Goal: Task Accomplishment & Management: Complete application form

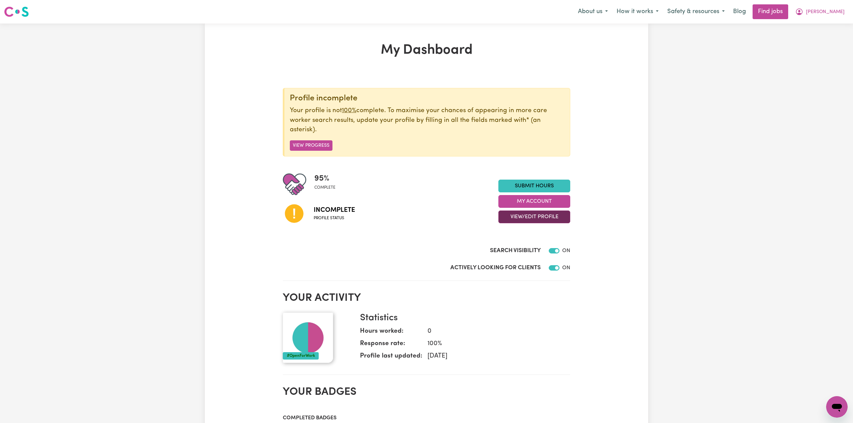
click at [548, 219] on button "View/Edit Profile" at bounding box center [534, 216] width 72 height 13
click at [506, 250] on link "Edit Profile" at bounding box center [530, 247] width 63 height 13
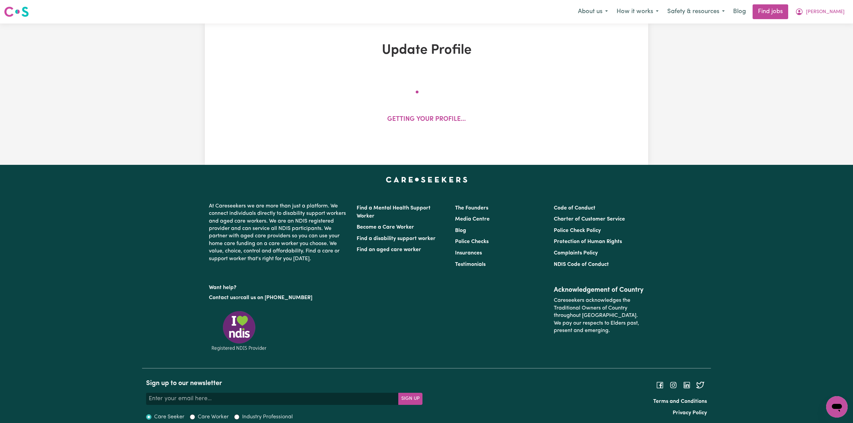
select select "[DEMOGRAPHIC_DATA]"
select select "Student Visa"
select select "Studying a healthcare related degree or qualification"
select select "37"
select select "39"
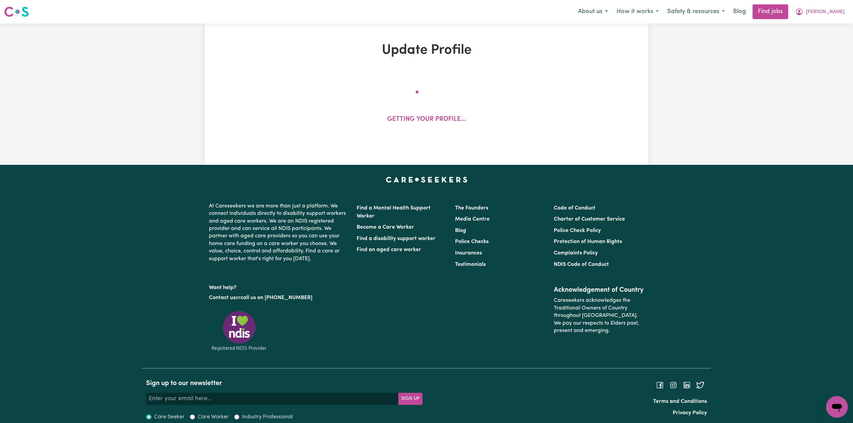
select select "39"
select select "52"
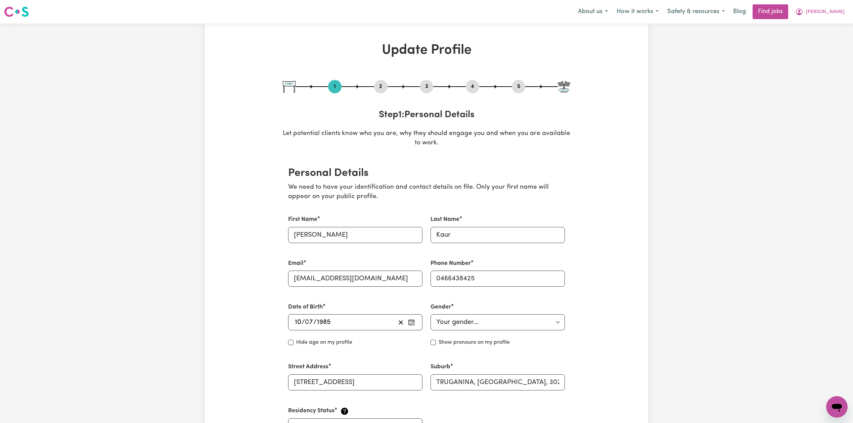
click at [377, 90] on button "2" at bounding box center [380, 86] width 13 height 9
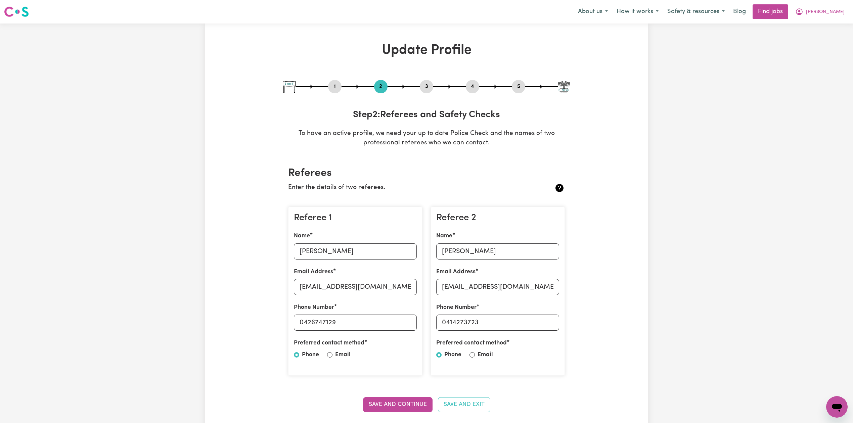
click at [527, 91] on div "1 2 3 4 5" at bounding box center [426, 86] width 287 height 13
click at [517, 86] on button "5" at bounding box center [518, 86] width 13 height 9
select select "I am providing services privately on my own"
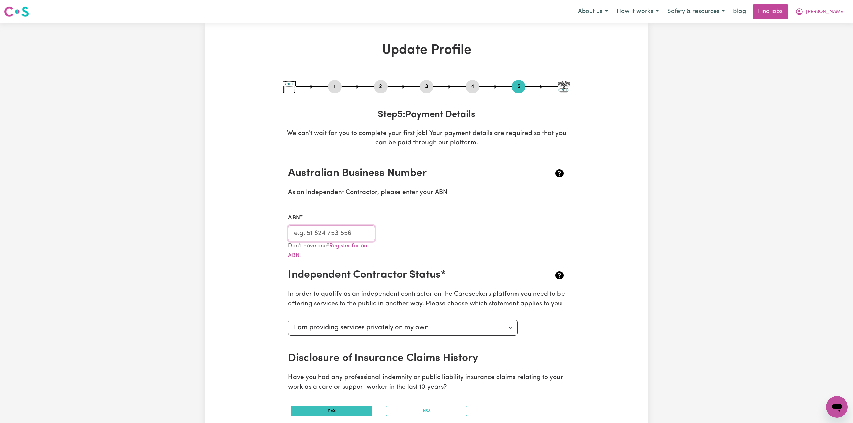
click at [306, 233] on input "ABN" at bounding box center [331, 233] width 87 height 16
click at [824, 11] on button "[PERSON_NAME]" at bounding box center [820, 12] width 58 height 14
click at [820, 36] on link "My Dashboard" at bounding box center [821, 38] width 53 height 13
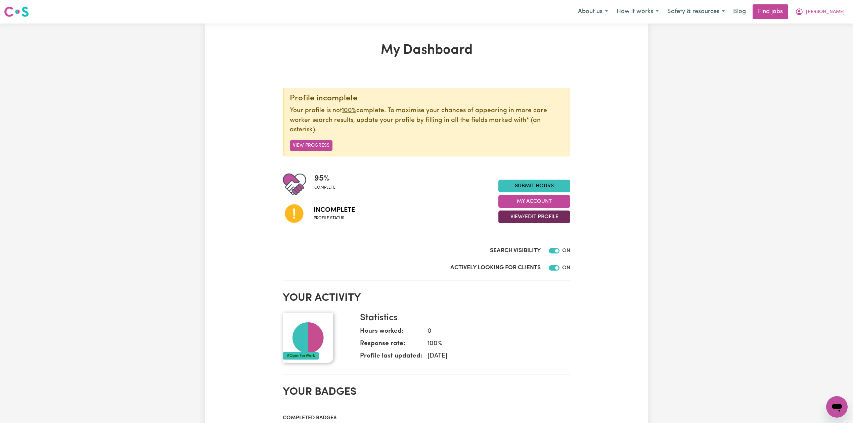
drag, startPoint x: 531, startPoint y: 216, endPoint x: 525, endPoint y: 219, distance: 6.6
click at [529, 216] on button "View/Edit Profile" at bounding box center [534, 216] width 72 height 13
click at [517, 246] on link "Edit Profile" at bounding box center [530, 247] width 63 height 13
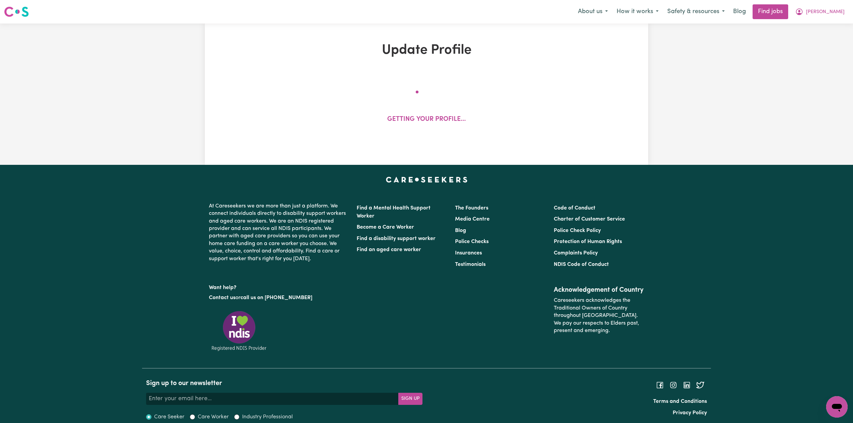
select select "[DEMOGRAPHIC_DATA]"
select select "Student Visa"
select select "Studying a healthcare related degree or qualification"
select select "37"
select select "39"
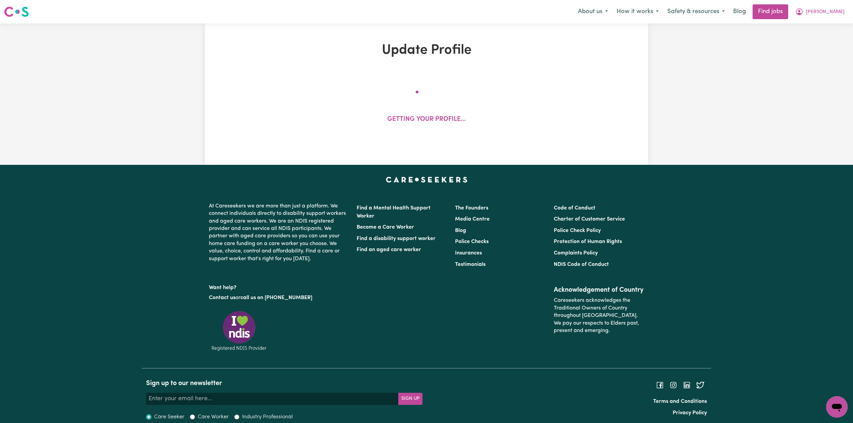
select select "39"
select select "52"
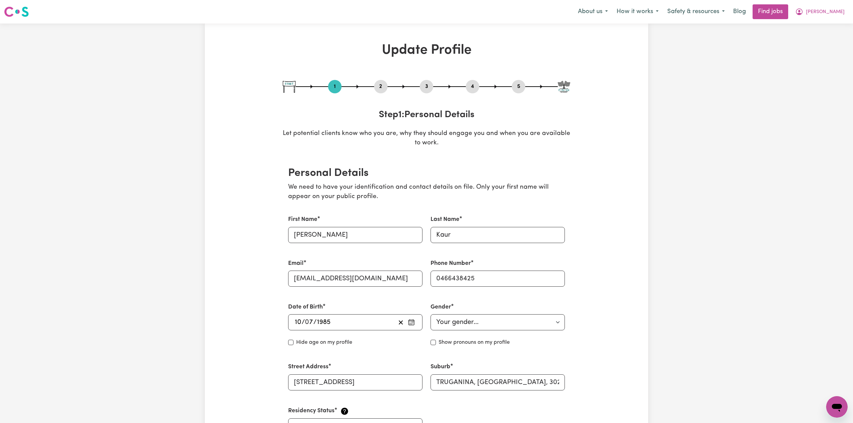
click at [518, 86] on button "5" at bounding box center [518, 86] width 13 height 9
select select "I am providing services privately on my own"
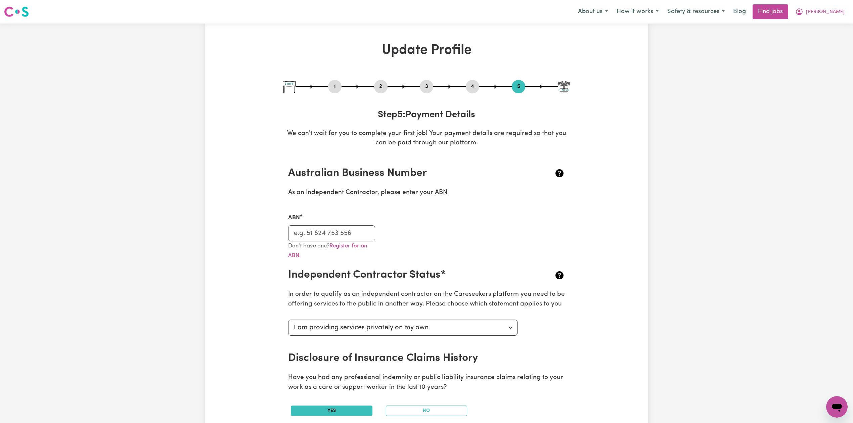
click at [337, 86] on button "1" at bounding box center [334, 86] width 13 height 9
select select "[DEMOGRAPHIC_DATA]"
select select "Student Visa"
select select "Studying a healthcare related degree or qualification"
select select "37"
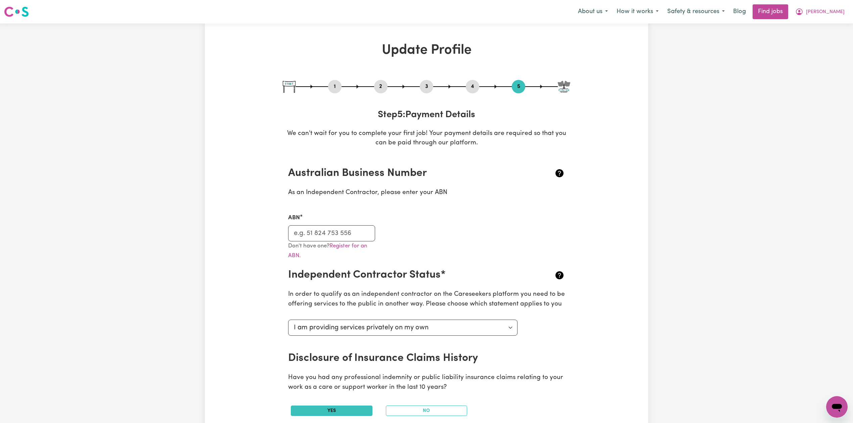
select select "39"
select select "52"
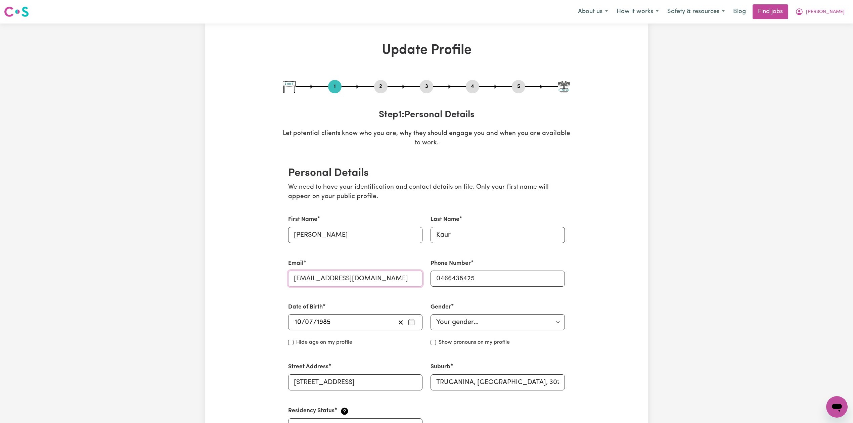
click at [321, 283] on input "[EMAIL_ADDRESS][DOMAIN_NAME]" at bounding box center [355, 279] width 134 height 16
click at [516, 88] on button "5" at bounding box center [518, 86] width 13 height 9
select select "I am providing services privately on my own"
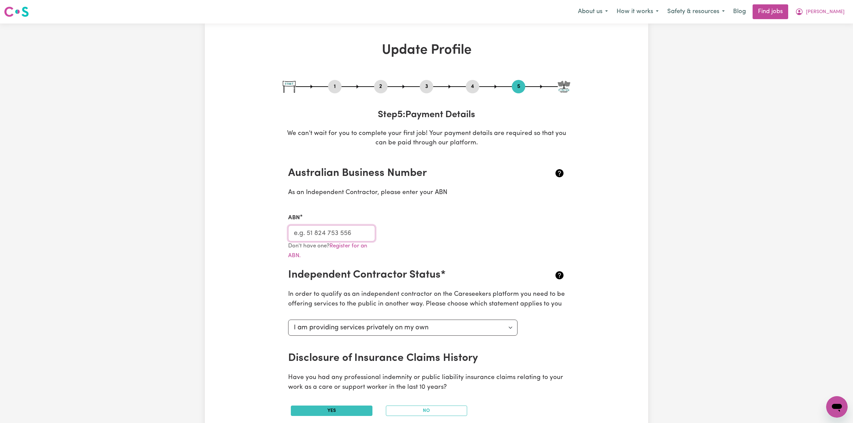
click at [350, 235] on input "ABN" at bounding box center [331, 233] width 87 height 16
click at [836, 14] on span "[PERSON_NAME]" at bounding box center [825, 11] width 39 height 7
click at [832, 42] on link "My Dashboard" at bounding box center [821, 38] width 53 height 13
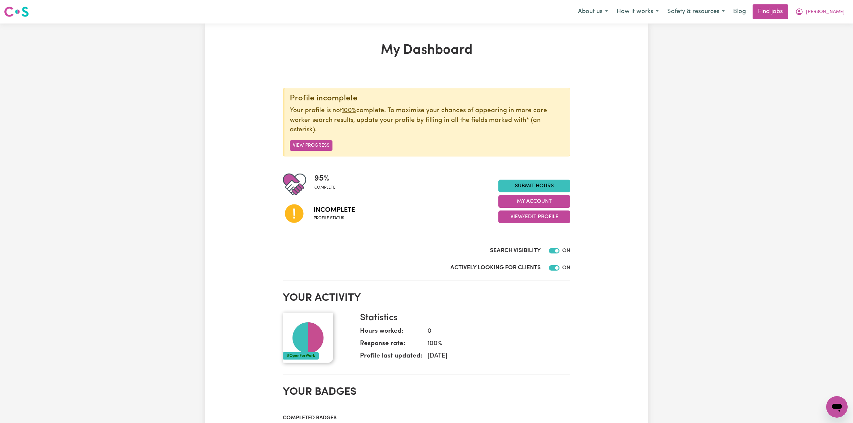
click at [832, 42] on div "My Dashboard Profile incomplete Your profile is not 100% complete. To maximise …" at bounding box center [426, 368] width 853 height 689
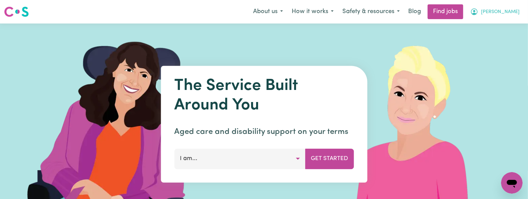
click at [516, 13] on span "[PERSON_NAME]" at bounding box center [500, 11] width 39 height 7
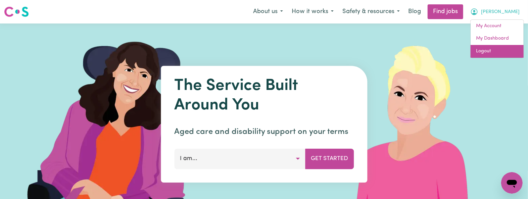
click at [500, 50] on link "Logout" at bounding box center [497, 51] width 53 height 13
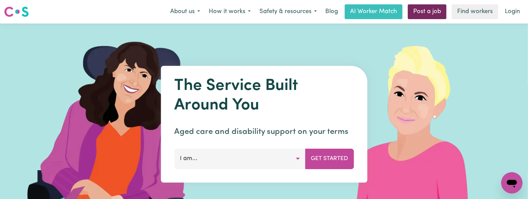
click at [428, 16] on link "Post a job" at bounding box center [427, 11] width 39 height 15
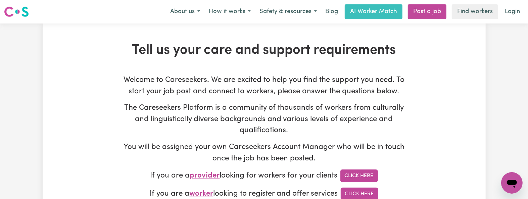
type input "onboardingcs@careseekers.com.au"
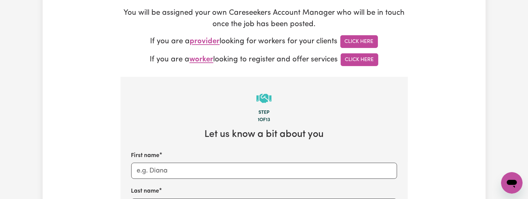
scroll to position [224, 0]
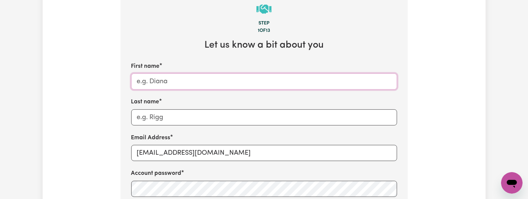
click at [165, 83] on input "First name" at bounding box center [264, 82] width 266 height 16
paste input "Lee- Edmondspark, NSW"
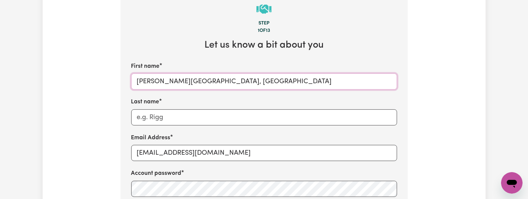
drag, startPoint x: 148, startPoint y: 82, endPoint x: 152, endPoint y: 82, distance: 4.0
click at [152, 82] on input "Lee- Edmondspark, NSW" at bounding box center [264, 82] width 266 height 16
drag, startPoint x: 194, startPoint y: 82, endPoint x: 264, endPoint y: 82, distance: 69.8
click at [264, 82] on input "Lee Edmondspark, NSW" at bounding box center [264, 82] width 266 height 16
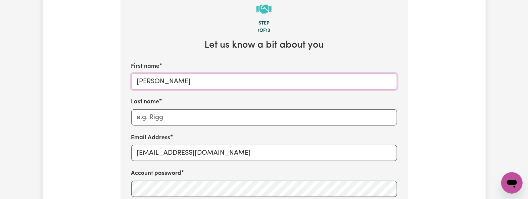
click at [156, 82] on input "Lee Edmondspark" at bounding box center [264, 82] width 266 height 16
type input "Lee Edmondspark"
click at [161, 113] on input "Last name" at bounding box center [264, 117] width 266 height 16
paste input "Campbelltown"
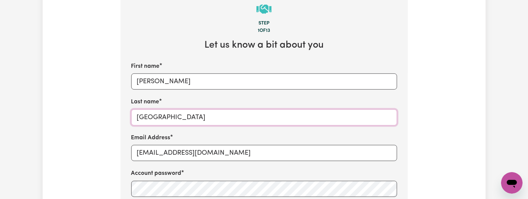
scroll to position [269, 0]
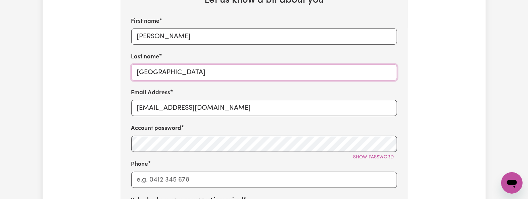
type input "Campbelltown"
click at [164, 112] on input "onboardingcs@careseekers.com.au" at bounding box center [264, 108] width 266 height 16
paste input "LeeEdmondspark-Campbelltown"
type input "LeeEdmondspark-Campbelltown@careseekers.com.au"
click at [385, 160] on span "Show password" at bounding box center [374, 157] width 41 height 5
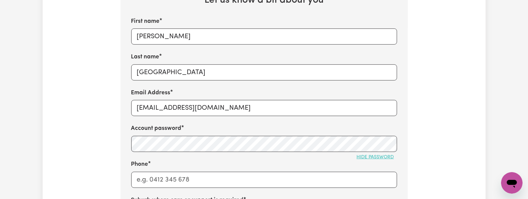
scroll to position [403, 0]
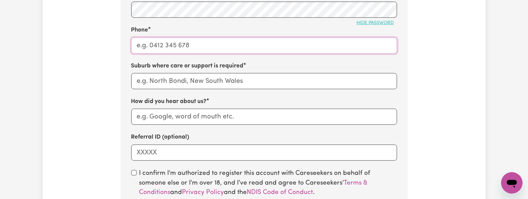
click at [166, 43] on input "Phone" at bounding box center [264, 46] width 266 height 16
type input "1300765465"
click at [147, 77] on input "text" at bounding box center [264, 81] width 266 height 16
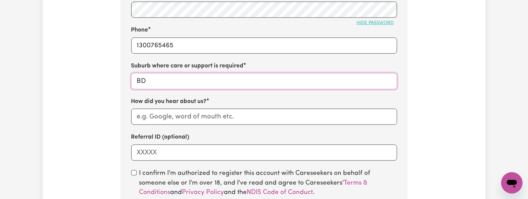
type input "B"
paste input "Edmondspark"
click at [167, 86] on input "text" at bounding box center [264, 81] width 266 height 16
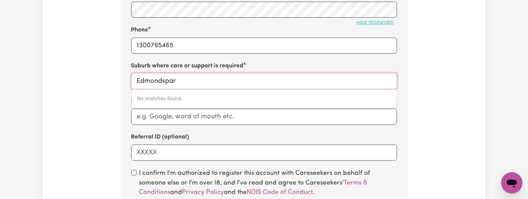
type input "Edmondspark"
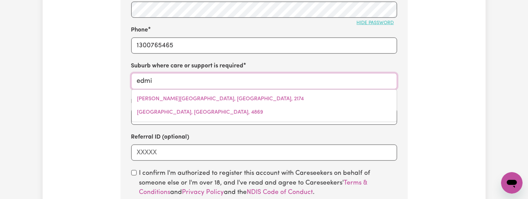
type input "edm"
type input "edmONDSON PARK, New South Wales, 2174"
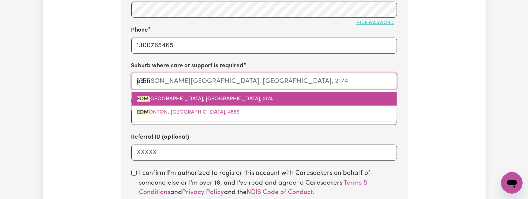
click at [171, 102] on span "EDM ONDSON PARK, New South Wales, 2174" at bounding box center [205, 98] width 136 height 5
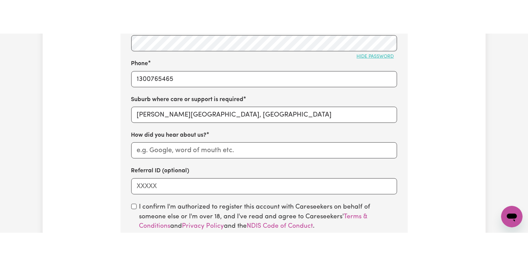
scroll to position [448, 0]
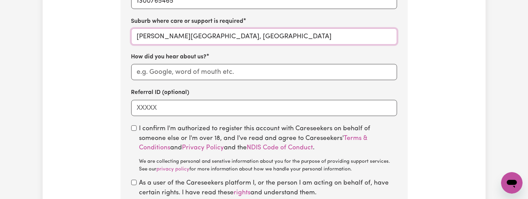
type input "EDMONDSON PARK, New South Wales, 2174"
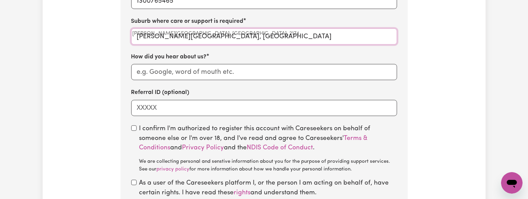
click at [225, 45] on input "EDMONDSON PARK, New South Wales" at bounding box center [264, 37] width 266 height 16
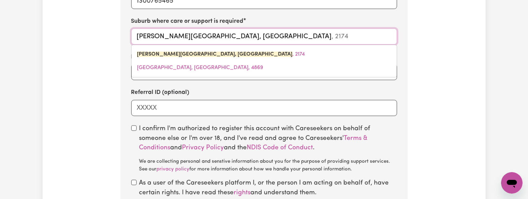
click at [200, 42] on input "EDMONDSON PARK, New South Wales" at bounding box center [264, 37] width 266 height 16
type input "c"
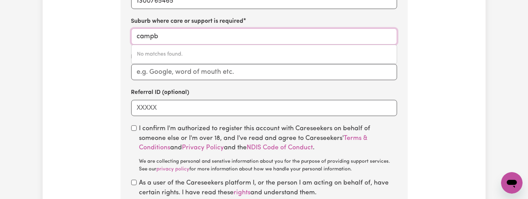
type input "campbe"
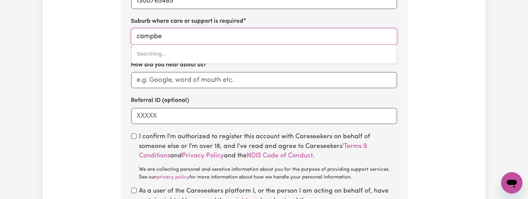
type input "campbeLL, Australian Capital Territory, 2612"
type input "campbea"
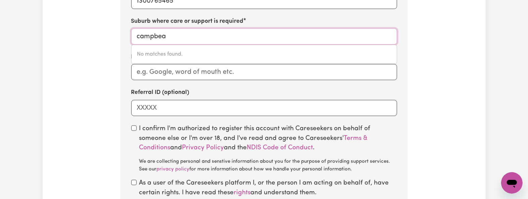
type input "campbe"
type input "campbeLL, Australian Capital Territory, 2612"
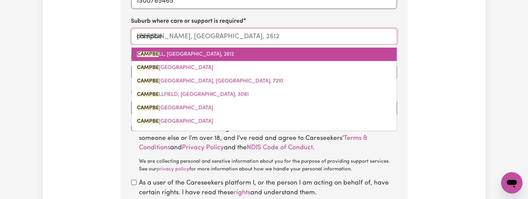
type input "campbel"
type input "campbelL, Australian Capital Territory, 2612"
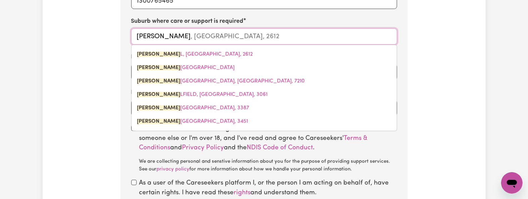
type input "campbell"
type input "campbell, Australian Capital Territory, 2612"
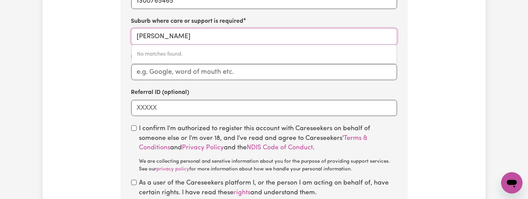
type input "campbell t"
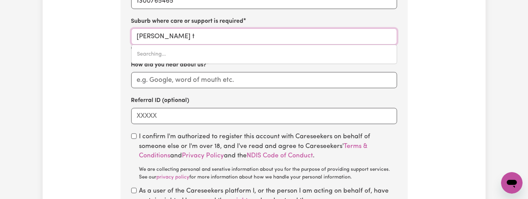
type input "campbell tOWN, Tasmania, 7210"
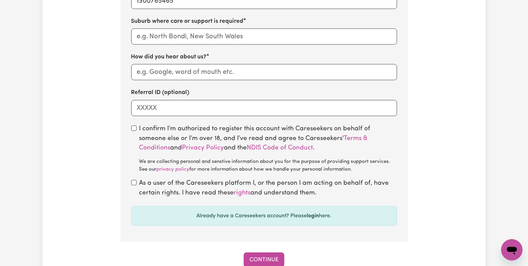
scroll to position [403, 0]
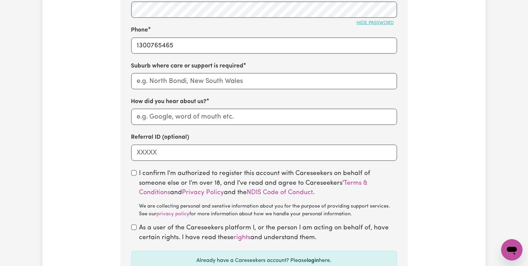
click at [181, 93] on div "First name Lee Edmondspark Last name Campbelltown Email Address LeeEdmondspark-…" at bounding box center [264, 22] width 266 height 278
click at [179, 83] on input "text" at bounding box center [264, 81] width 266 height 16
type input "cam"
type input "camPBELL TOWN, Tasmania, 7210"
type input "camp"
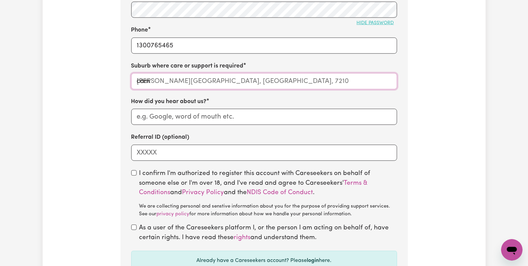
type input "campBELL TOWN, Tasmania, 7210"
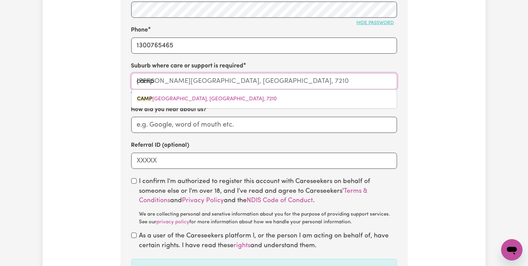
type input "campb"
type input "campbELL TOWN, Tasmania, 7210"
type input "campbe"
type input "campbeLL TOWN, Tasmania, 7210"
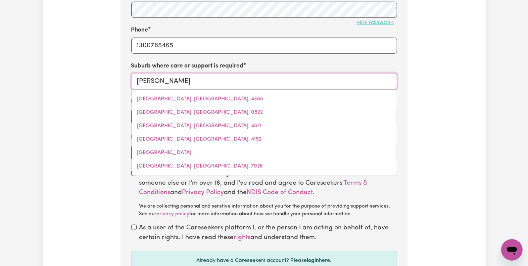
type input "campbell"
type input "campbell, Australian Capital Territory, 2612"
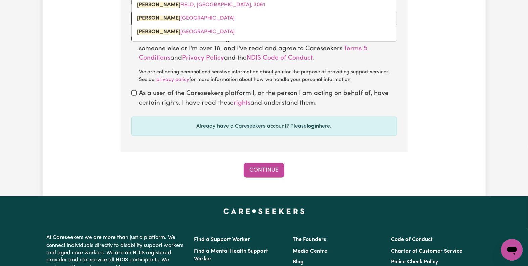
scroll to position [448, 0]
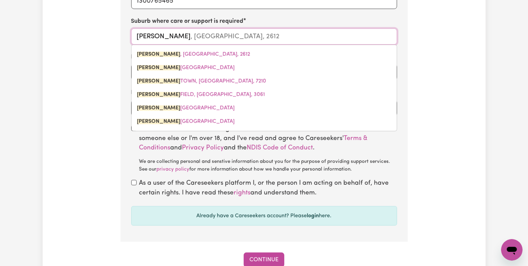
type input "campbellt"
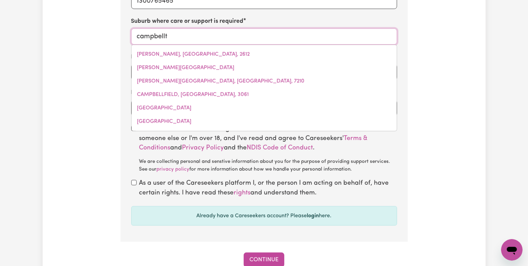
type input "campbelltOWN, New South Wales, 2560"
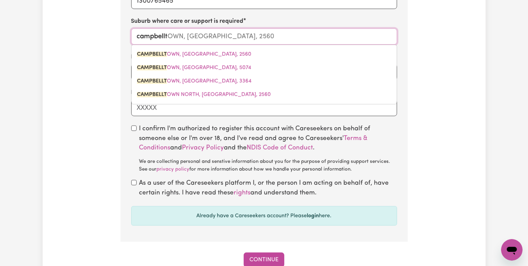
type input "campbellt"
type input "campbelltOWN, New South Wales, 2560"
click at [193, 36] on input "campbellt" at bounding box center [264, 37] width 266 height 16
paste input "Edmondspark"
type input "Edmondspark"
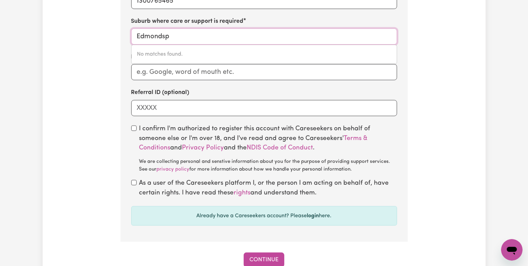
type input "Edmonds"
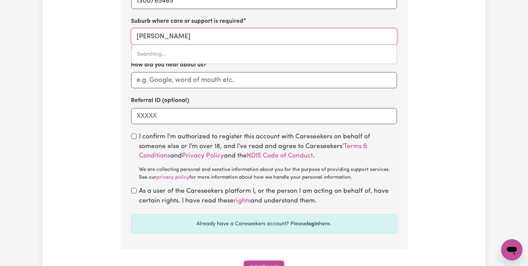
type input "EdmondsON PARK, New South Wales, 2174"
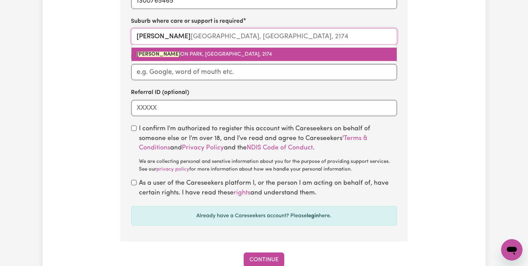
click at [194, 53] on link "EDMONDS ON PARK, New South Wales, 2174" at bounding box center [264, 54] width 265 height 13
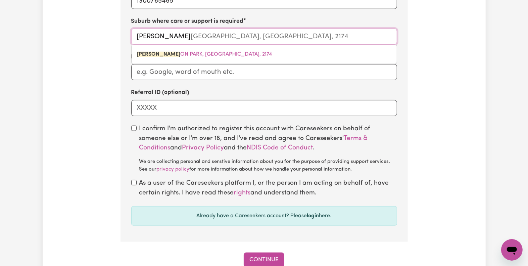
type input "EDMONDSON PARK, New South Wales, 2174"
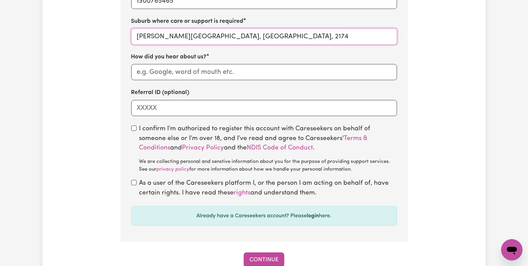
type input "EDMONDSON PARK, New South Wales, 2174"
click at [166, 80] on input "How did you hear about us?" at bounding box center [264, 72] width 266 height 16
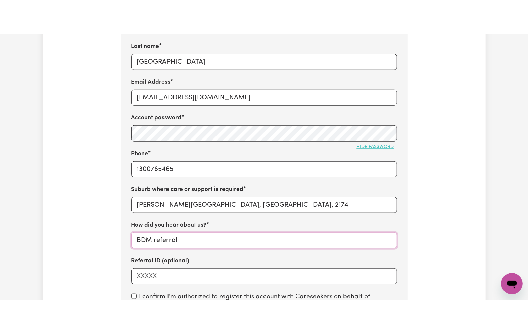
scroll to position [269, 0]
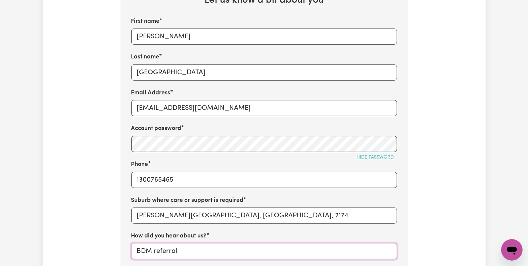
type input "BDM referral"
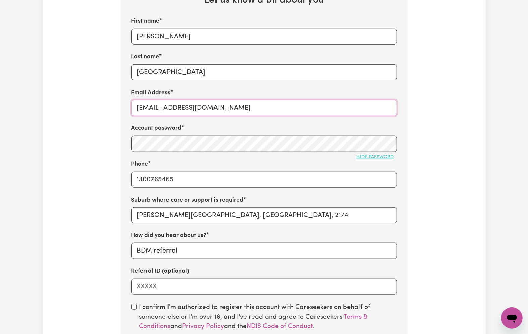
click at [180, 111] on input "LeeEdmondspark-Campbelltown@careseekers.com.au" at bounding box center [264, 108] width 266 height 16
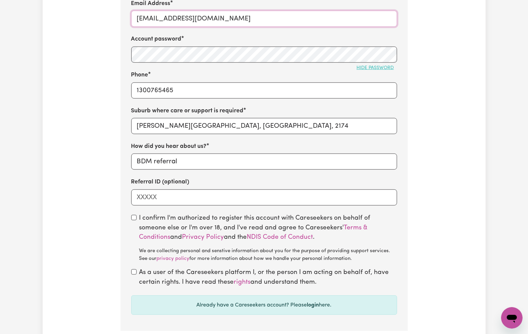
scroll to position [403, 0]
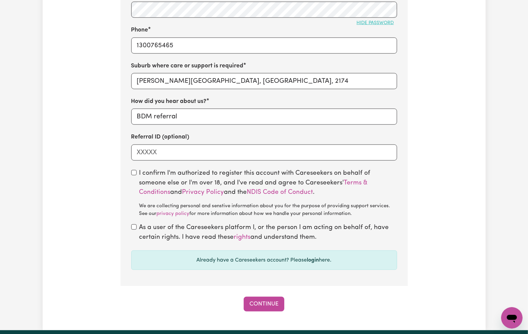
click at [132, 175] on div "I confirm I'm authorized to register this account with Careseekers on behalf of…" at bounding box center [264, 193] width 266 height 49
click at [131, 175] on input "checkbox" at bounding box center [133, 172] width 5 height 5
checkbox input "true"
click at [132, 199] on input "checkbox" at bounding box center [133, 227] width 5 height 5
checkbox input "true"
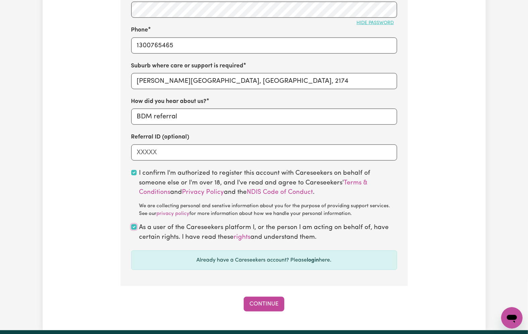
scroll to position [269, 0]
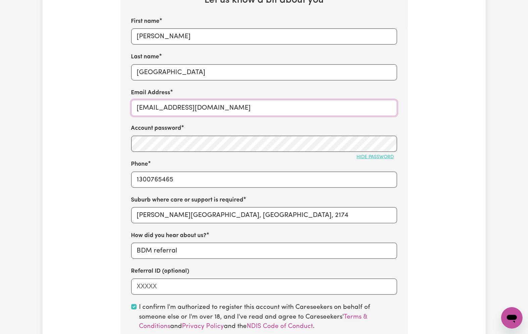
click at [175, 109] on input "LeeEdmondspark-Campbelltown@careseekers.com.au" at bounding box center [264, 108] width 266 height 16
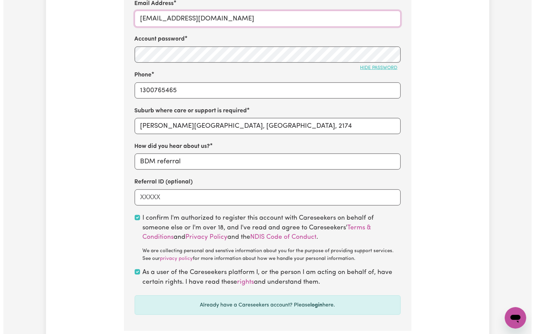
scroll to position [492, 0]
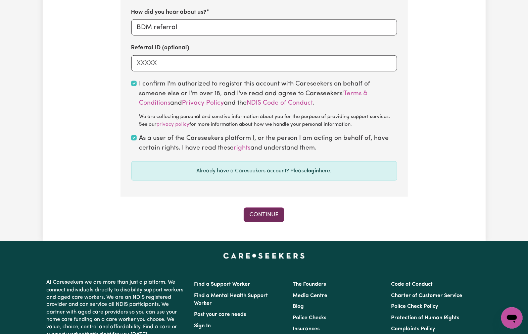
click at [271, 199] on button "Continue" at bounding box center [264, 215] width 41 height 15
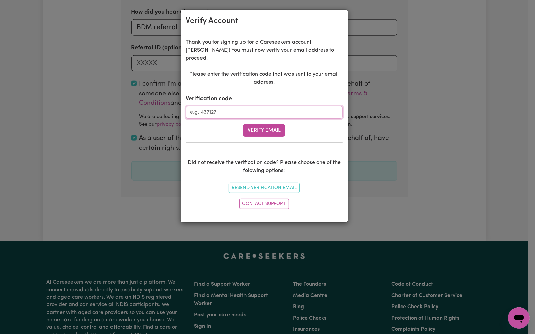
click at [248, 116] on input "Verification code" at bounding box center [264, 112] width 156 height 13
paste input "957395"
type input "957395"
click at [260, 133] on button "Verify Email" at bounding box center [264, 130] width 42 height 13
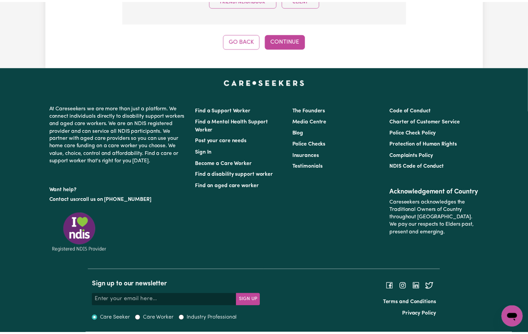
scroll to position [212, 0]
